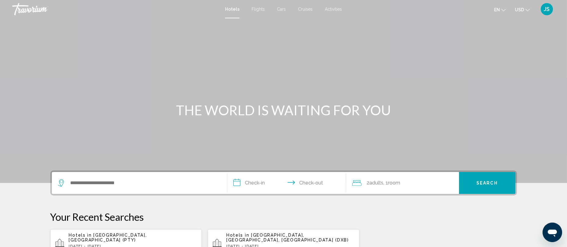
click at [120, 177] on div "Search widget" at bounding box center [139, 183] width 163 height 22
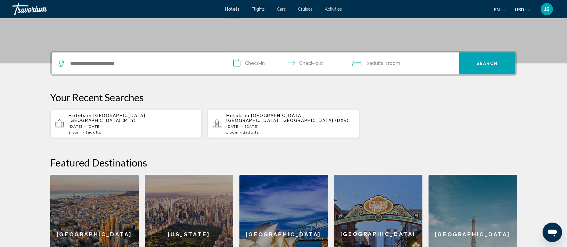
scroll to position [150, 0]
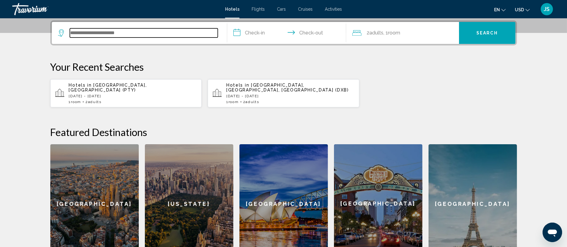
click at [82, 33] on input "Search widget" at bounding box center [144, 32] width 148 height 9
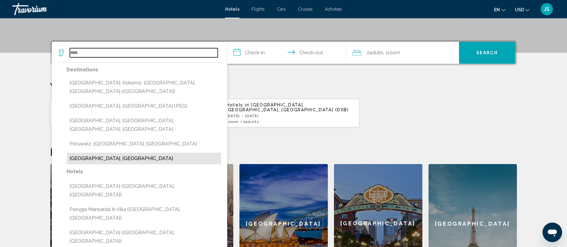
scroll to position [130, 0]
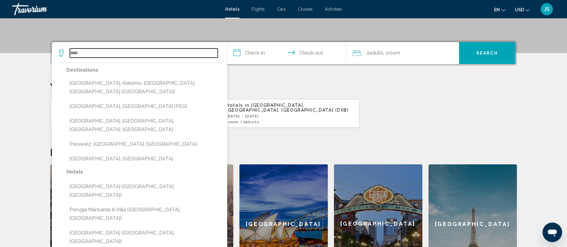
click at [117, 54] on input "****" at bounding box center [144, 53] width 148 height 9
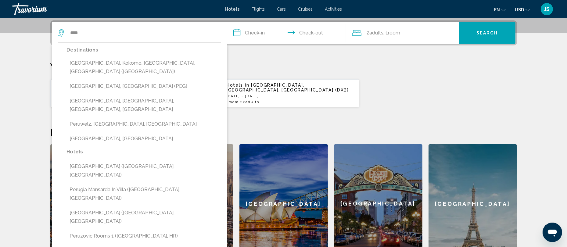
click at [61, 32] on icon "Search widget" at bounding box center [61, 31] width 3 height 3
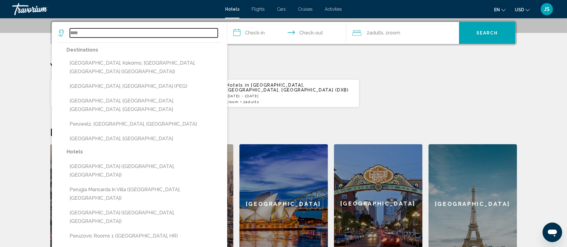
click at [94, 35] on input "****" at bounding box center [144, 32] width 148 height 9
type input "*"
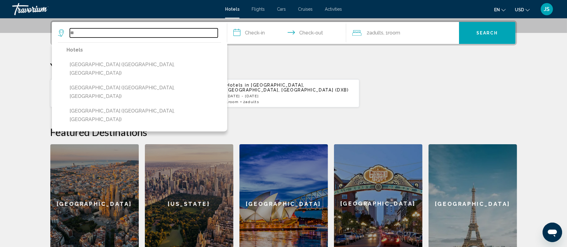
type input "*"
click at [141, 36] on input "Search widget" at bounding box center [144, 32] width 148 height 9
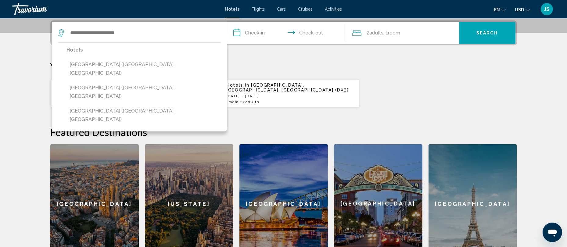
click at [29, 7] on div "Travorium" at bounding box center [42, 9] width 61 height 12
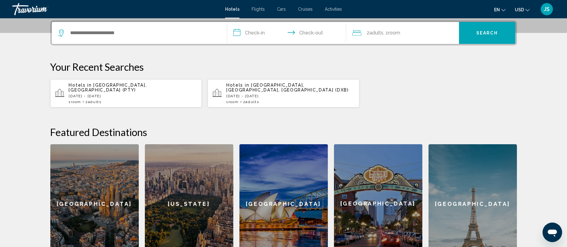
click at [29, 7] on div "Travorium" at bounding box center [42, 9] width 61 height 12
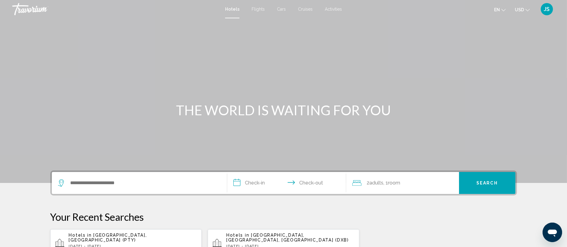
scroll to position [0, 0]
